Goal: Task Accomplishment & Management: Manage account settings

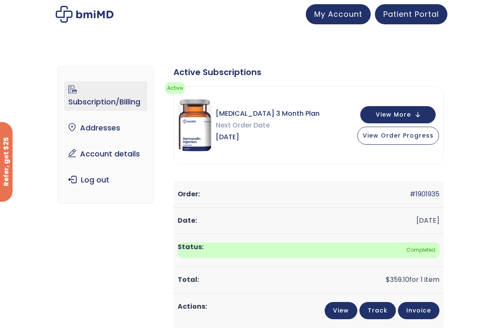
click at [101, 99] on link "Subscription/Billing" at bounding box center [105, 95] width 83 height 29
click at [118, 156] on link "Account details" at bounding box center [105, 154] width 83 height 18
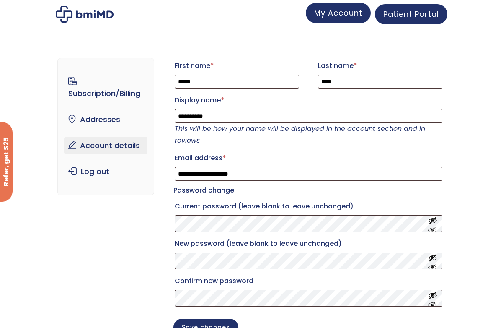
click at [322, 13] on span "My Account" at bounding box center [338, 13] width 48 height 10
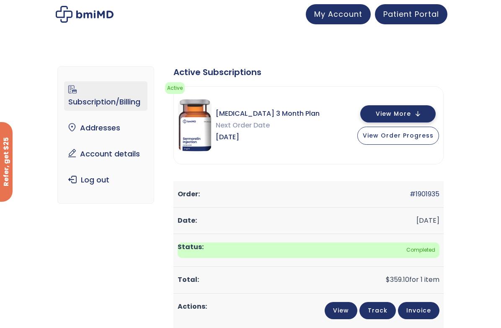
click at [418, 114] on button "View More" at bounding box center [397, 113] width 75 height 17
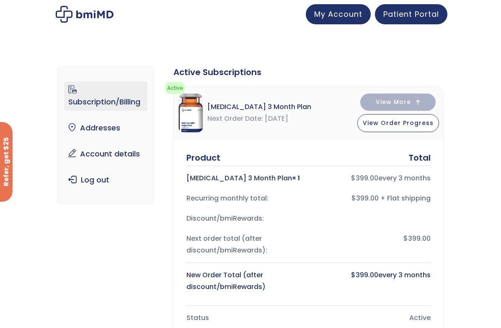
drag, startPoint x: 360, startPoint y: 177, endPoint x: 430, endPoint y: 178, distance: 70.0
click at [430, 178] on div "$ 399.00 every 3 months" at bounding box center [371, 178] width 117 height 12
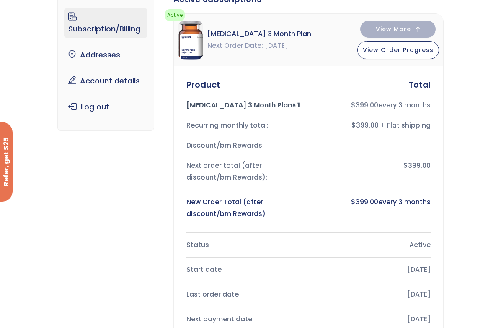
scroll to position [84, 0]
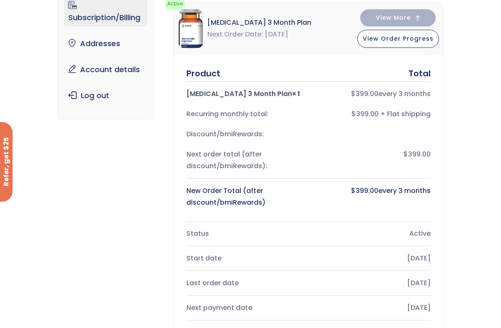
drag, startPoint x: 241, startPoint y: 191, endPoint x: 258, endPoint y: 201, distance: 19.0
click at [258, 201] on div "New Order Total (after discount/bmiRewards)" at bounding box center [244, 196] width 117 height 23
drag, startPoint x: 349, startPoint y: 189, endPoint x: 424, endPoint y: 188, distance: 75.4
click at [424, 188] on div "$ 399.00 every 3 months" at bounding box center [371, 196] width 117 height 23
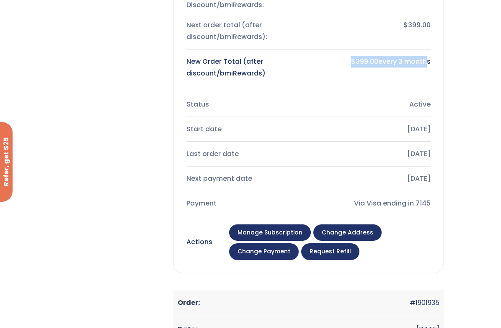
scroll to position [0, 0]
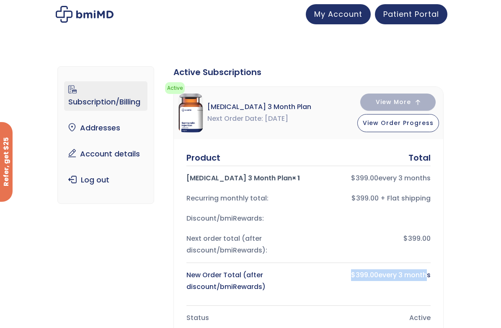
click at [111, 103] on link "Subscription/Billing" at bounding box center [105, 95] width 83 height 29
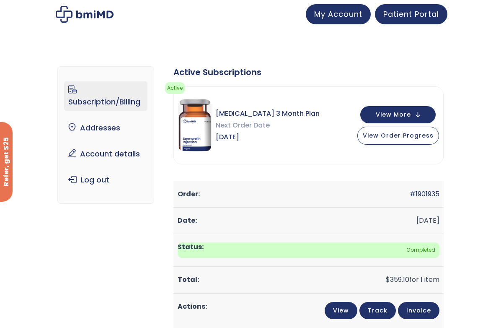
click at [331, 60] on div "Subscription/Billing bmiRewards Addresses Account details Submit a Review Log o…" at bounding box center [250, 274] width 386 height 450
click at [141, 291] on div "Subscription/Billing bmiRewards Addresses Account details Submit a Review Log o…" at bounding box center [250, 274] width 386 height 450
